Goal: Transaction & Acquisition: Obtain resource

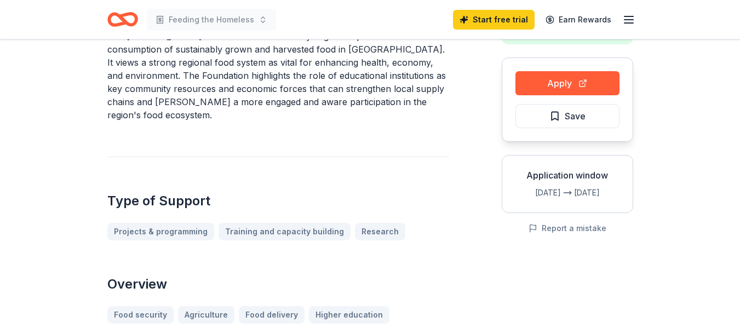
scroll to position [82, 0]
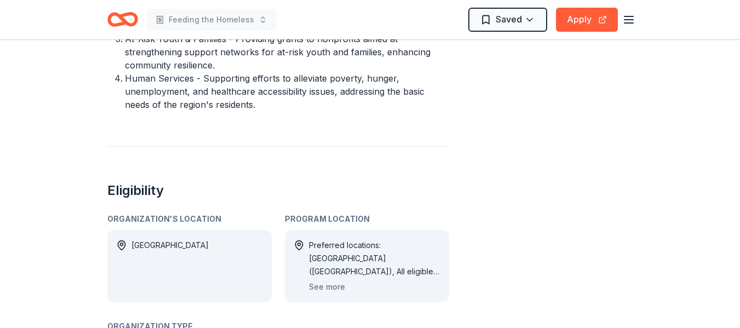
scroll to position [545, 0]
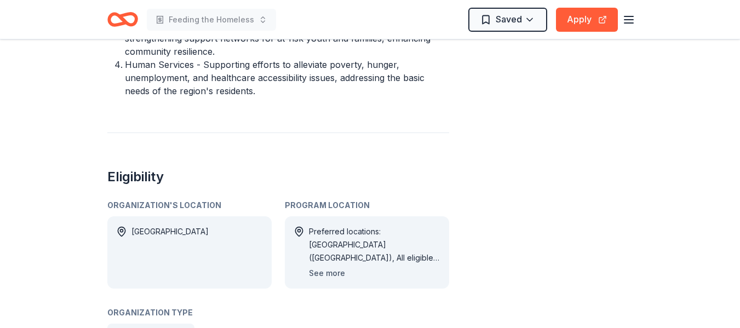
click at [332, 267] on button "See more" at bounding box center [327, 273] width 36 height 13
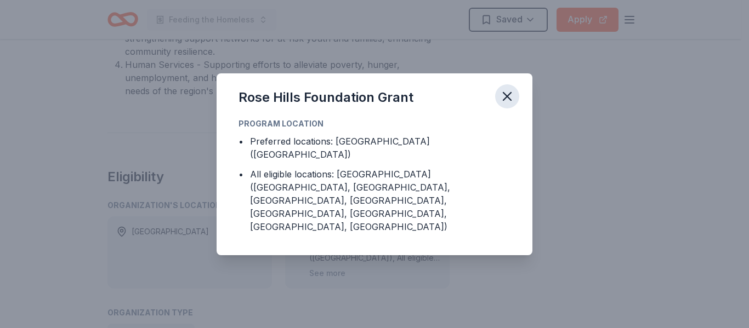
click at [504, 103] on icon "button" at bounding box center [506, 96] width 15 height 15
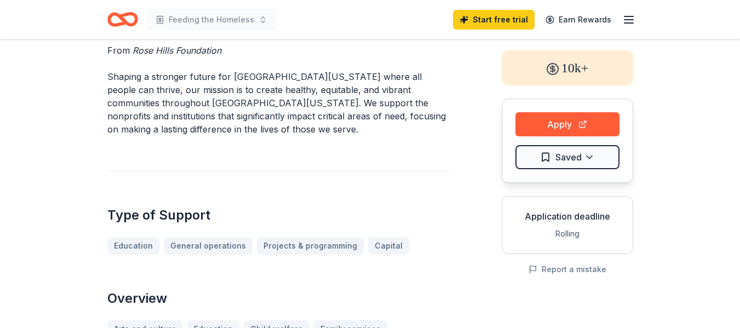
scroll to position [48, 0]
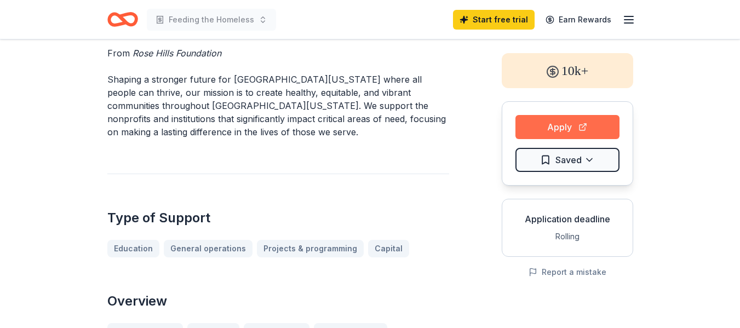
click at [560, 133] on button "Apply" at bounding box center [568, 127] width 104 height 24
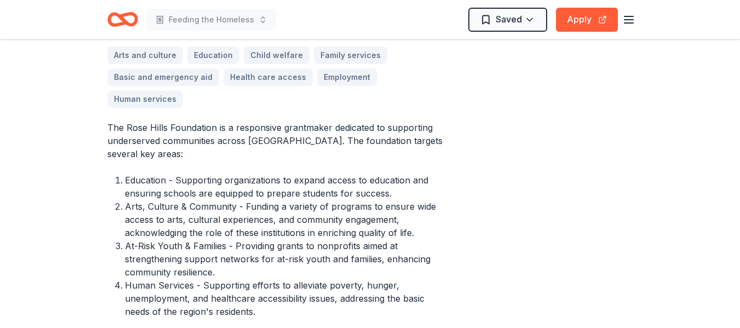
scroll to position [327, 0]
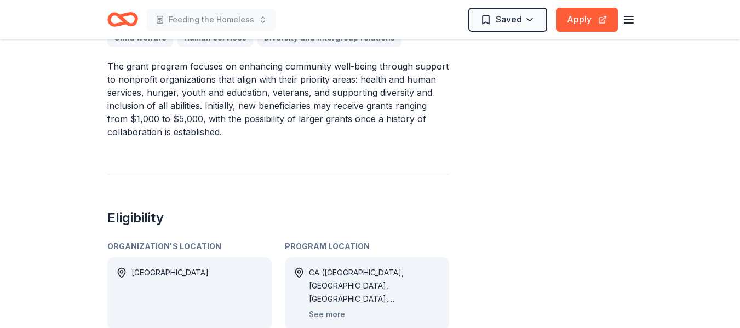
scroll to position [405, 0]
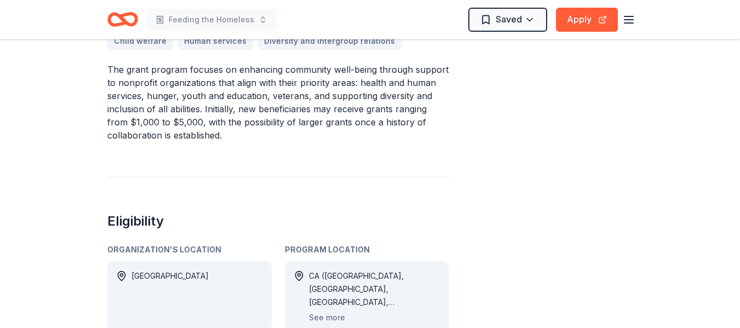
drag, startPoint x: 740, startPoint y: 94, endPoint x: 748, endPoint y: 123, distance: 30.2
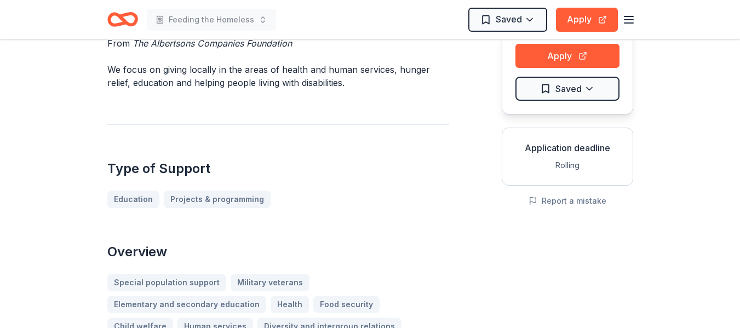
scroll to position [0, 0]
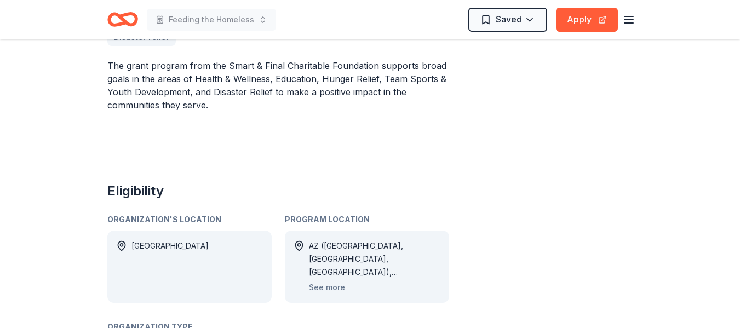
scroll to position [385, 0]
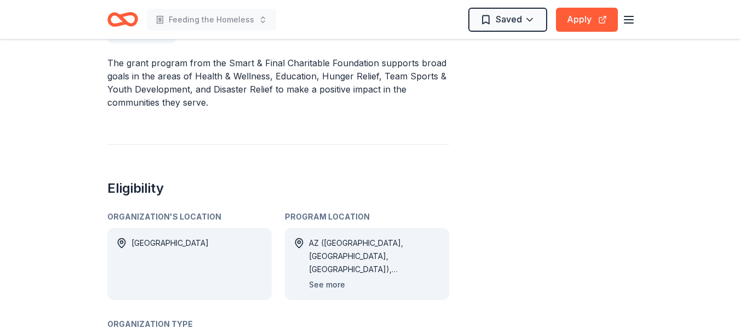
click at [327, 283] on button "See more" at bounding box center [327, 284] width 36 height 13
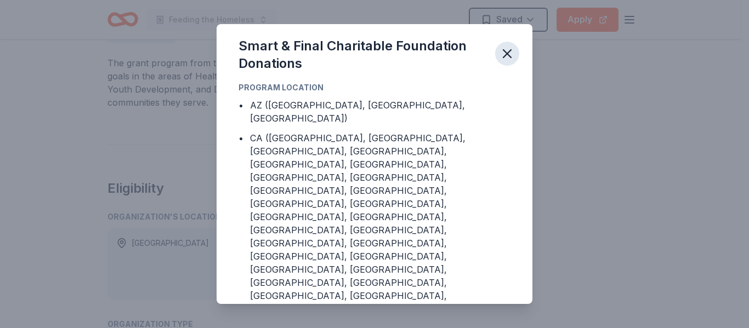
click at [506, 61] on icon "button" at bounding box center [506, 53] width 15 height 15
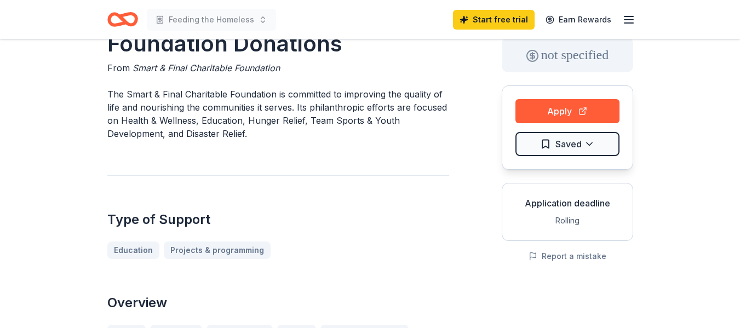
scroll to position [0, 0]
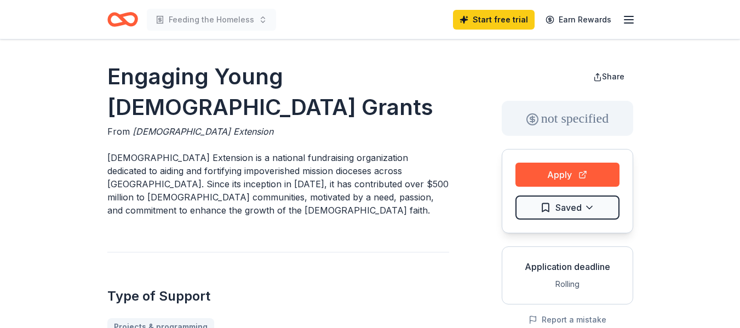
drag, startPoint x: 739, startPoint y: 58, endPoint x: 739, endPoint y: 86, distance: 28.0
